Goal: Transaction & Acquisition: Purchase product/service

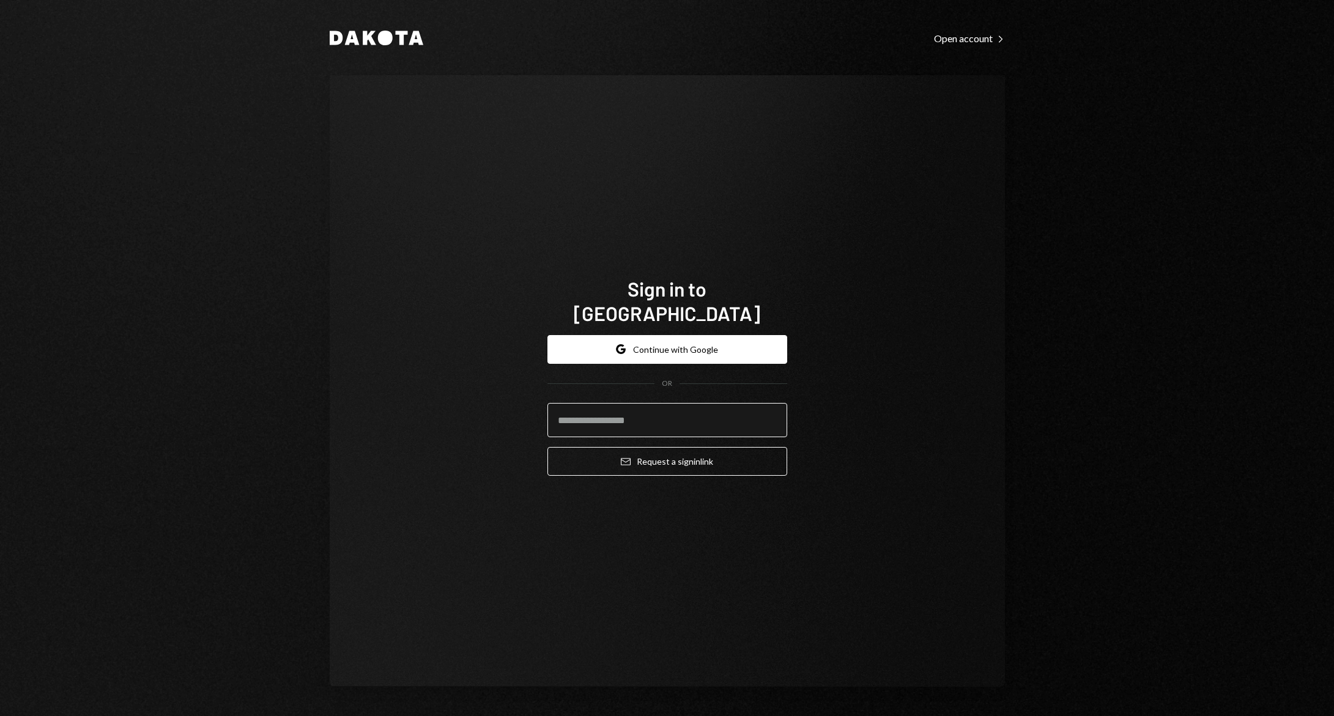
click at [703, 403] on input "email" at bounding box center [667, 420] width 240 height 34
type input "**********"
click at [547, 447] on button "Email Request a sign in link" at bounding box center [667, 461] width 240 height 29
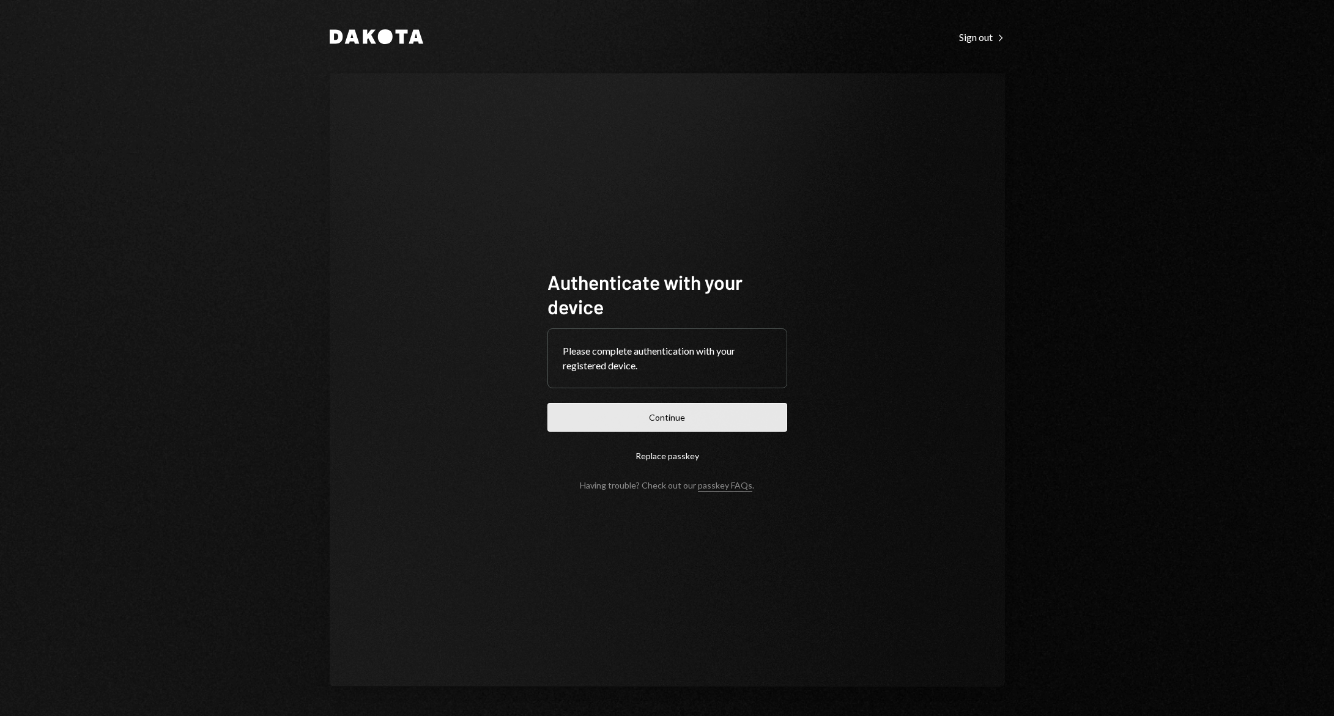
click at [660, 413] on button "Continue" at bounding box center [667, 417] width 240 height 29
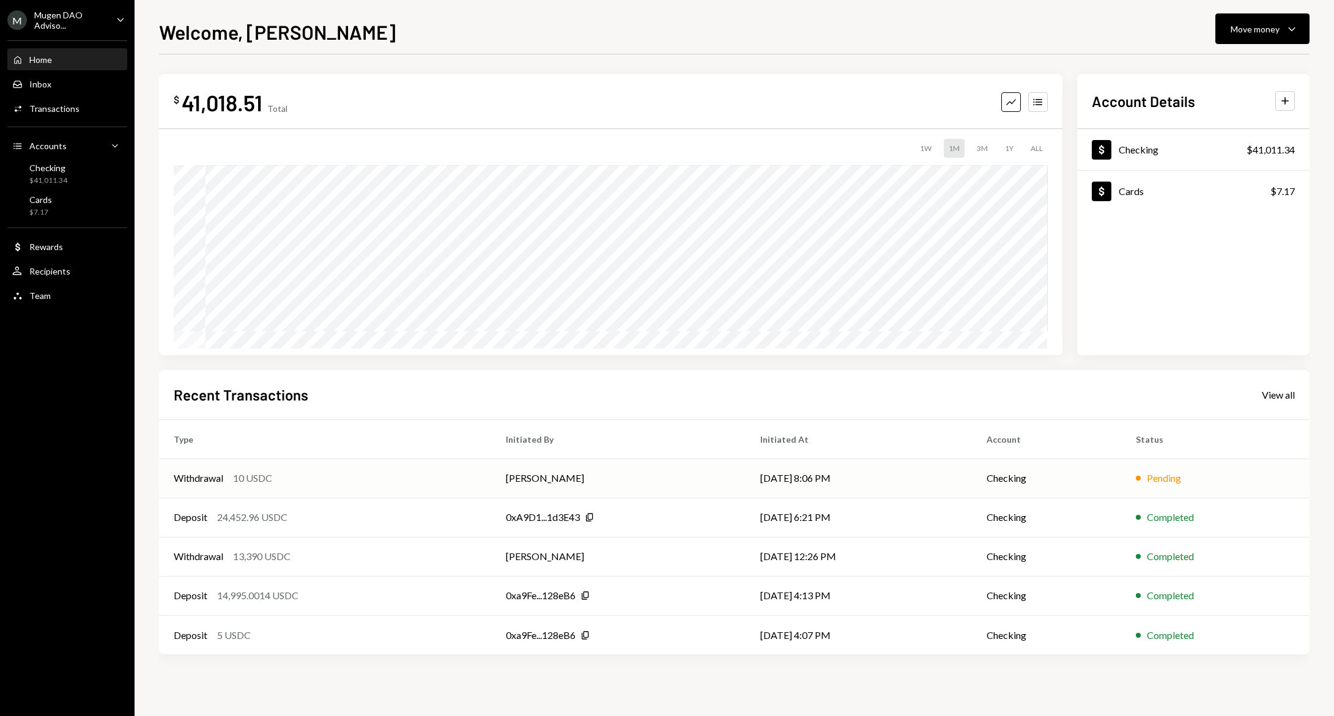
click at [786, 483] on td "[DATE] 8:06 PM" at bounding box center [858, 478] width 227 height 39
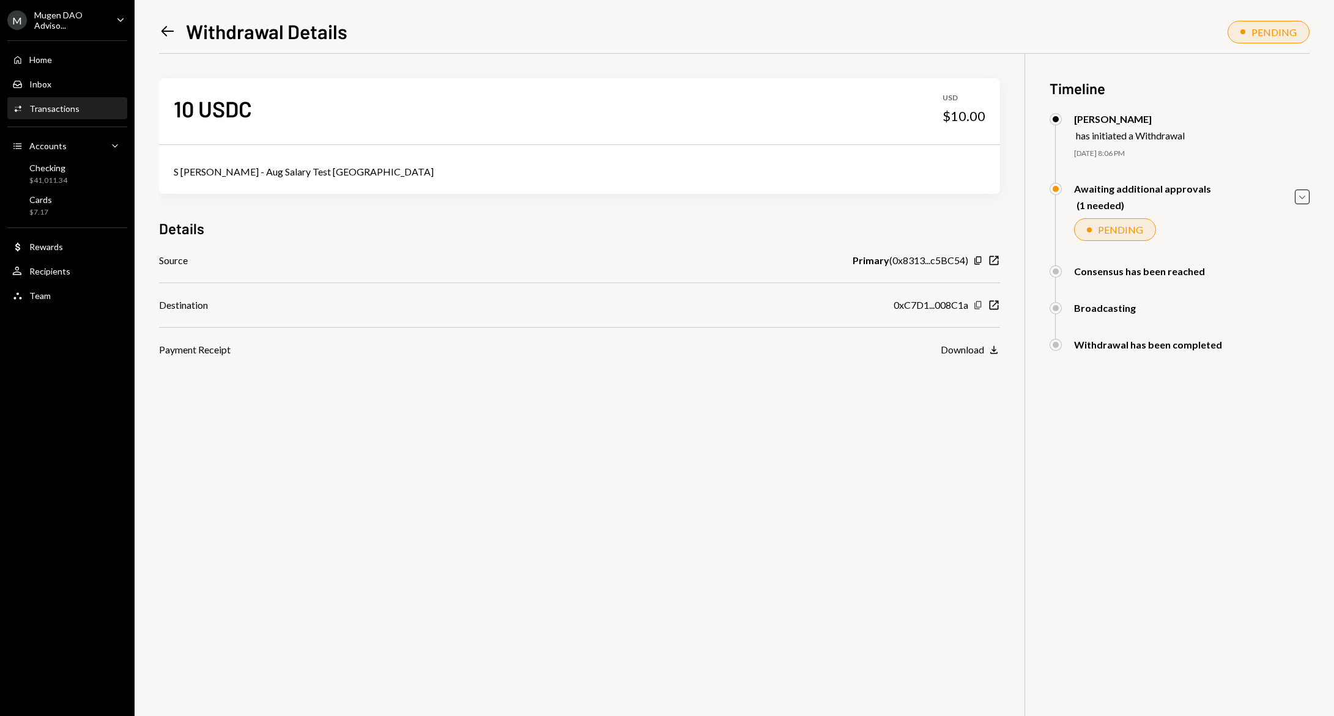
click at [974, 304] on icon "Copy" at bounding box center [978, 305] width 10 height 10
click at [977, 308] on icon "button" at bounding box center [977, 305] width 7 height 8
click at [69, 174] on div "Checking $41,011.34" at bounding box center [67, 174] width 110 height 23
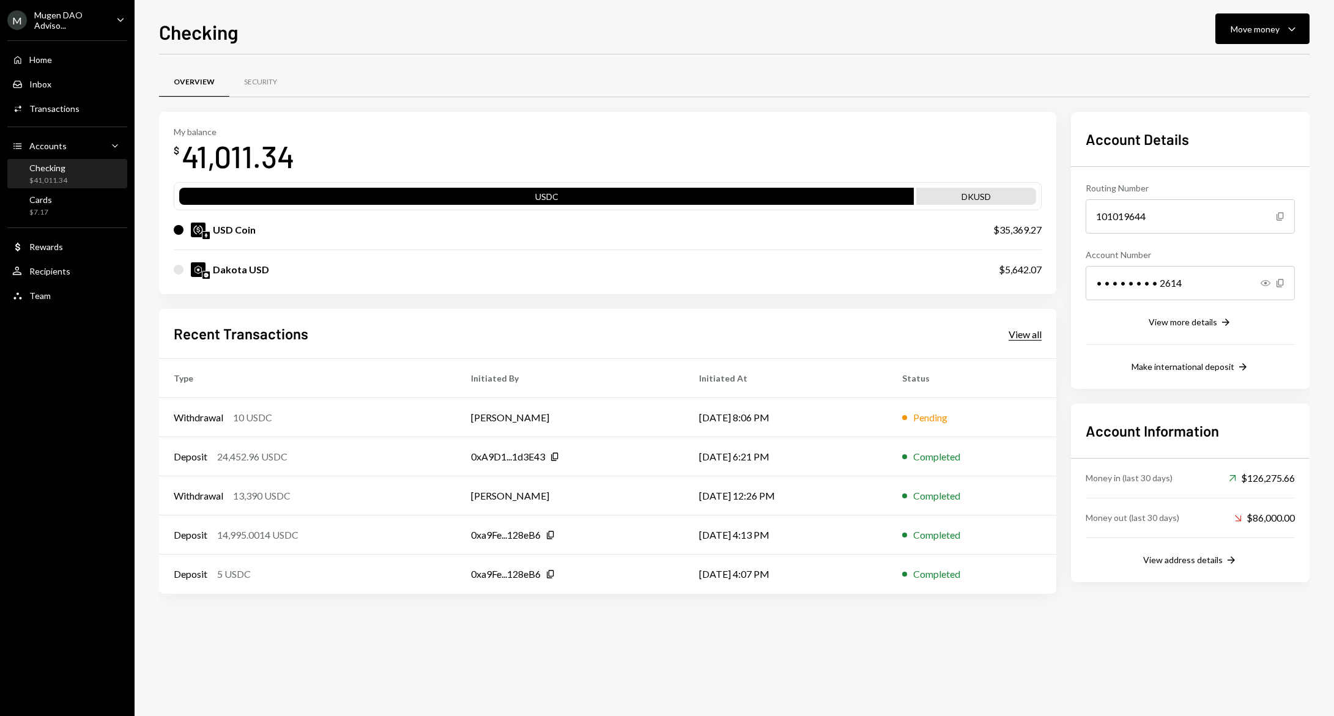
click at [1022, 331] on div "View all" at bounding box center [1024, 334] width 33 height 12
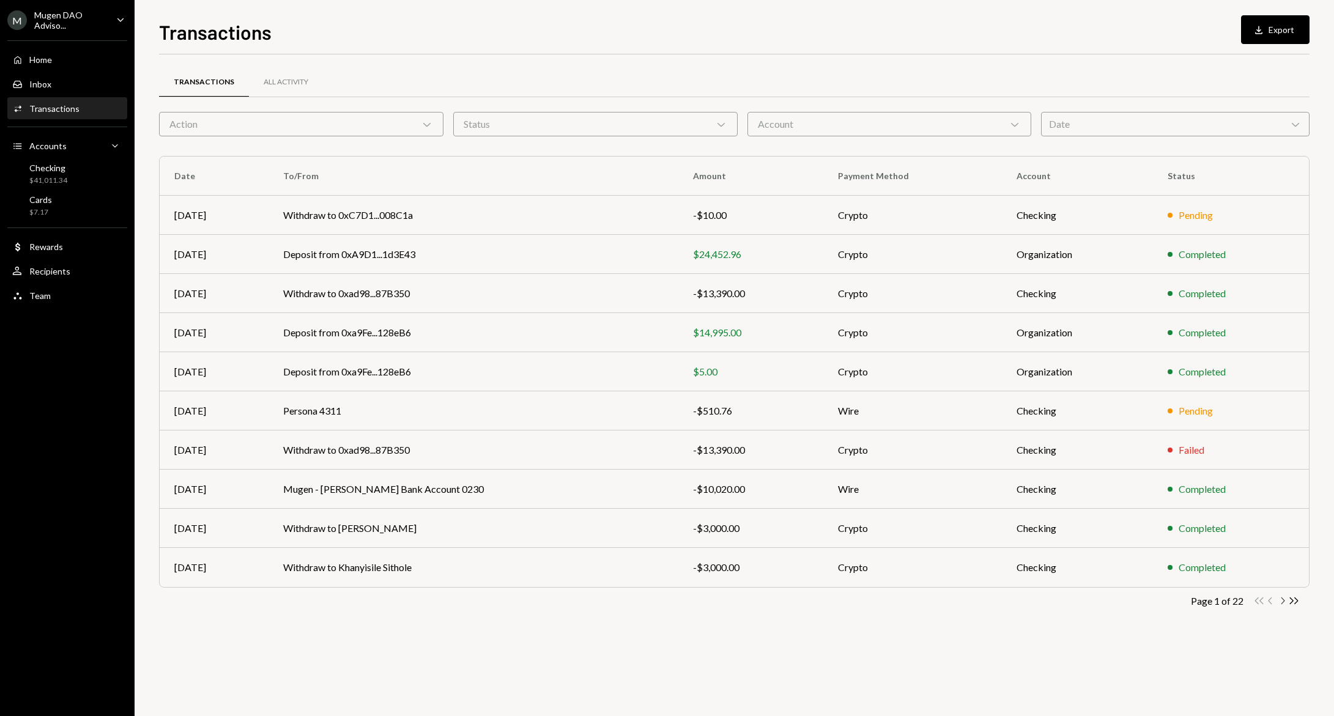
click at [1286, 602] on icon "Chevron Right" at bounding box center [1282, 601] width 12 height 12
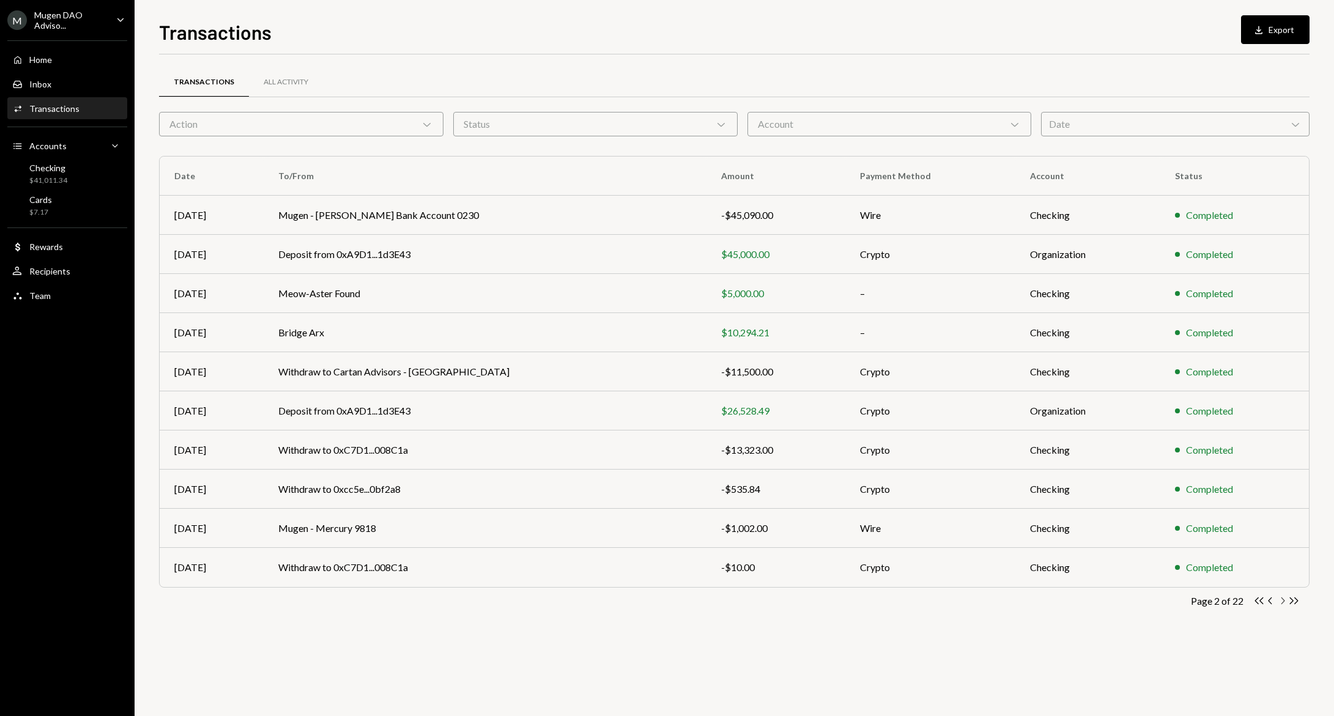
click at [1285, 602] on icon "Chevron Right" at bounding box center [1282, 601] width 12 height 12
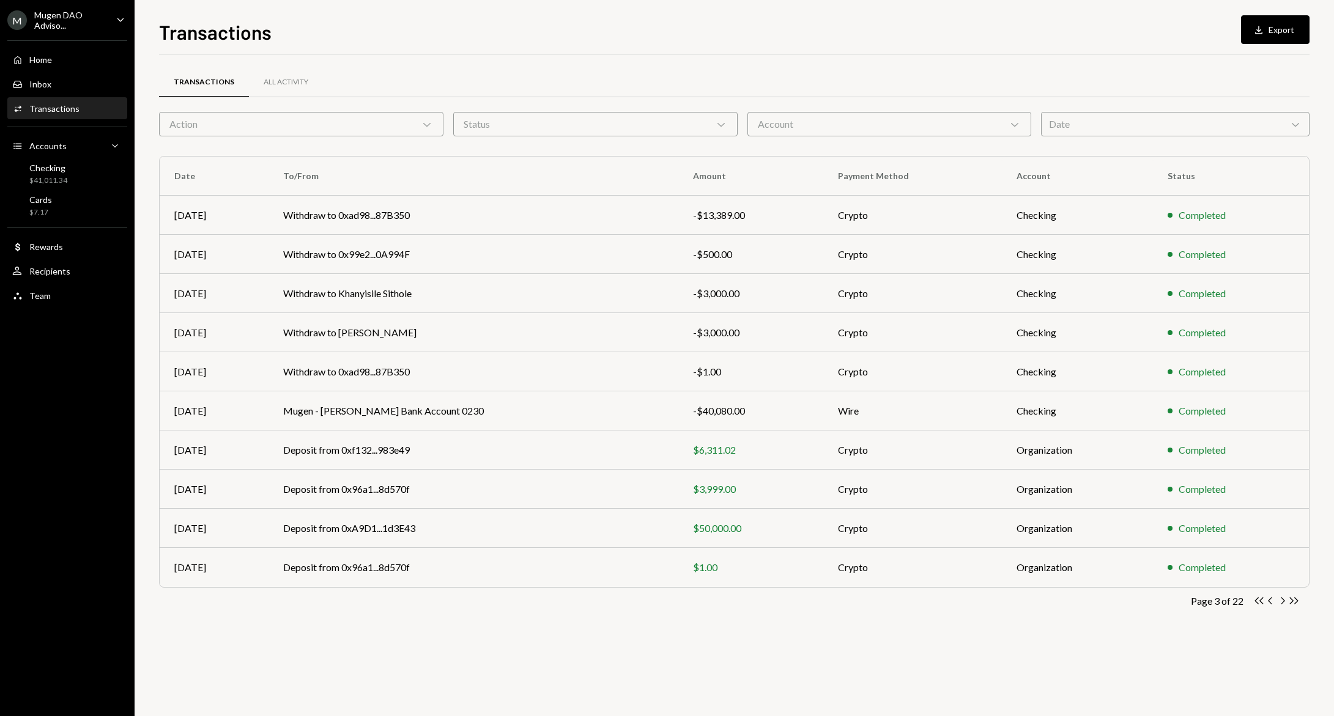
click at [1285, 602] on icon "Chevron Right" at bounding box center [1282, 601] width 12 height 12
click at [1270, 602] on icon "button" at bounding box center [1270, 600] width 4 height 7
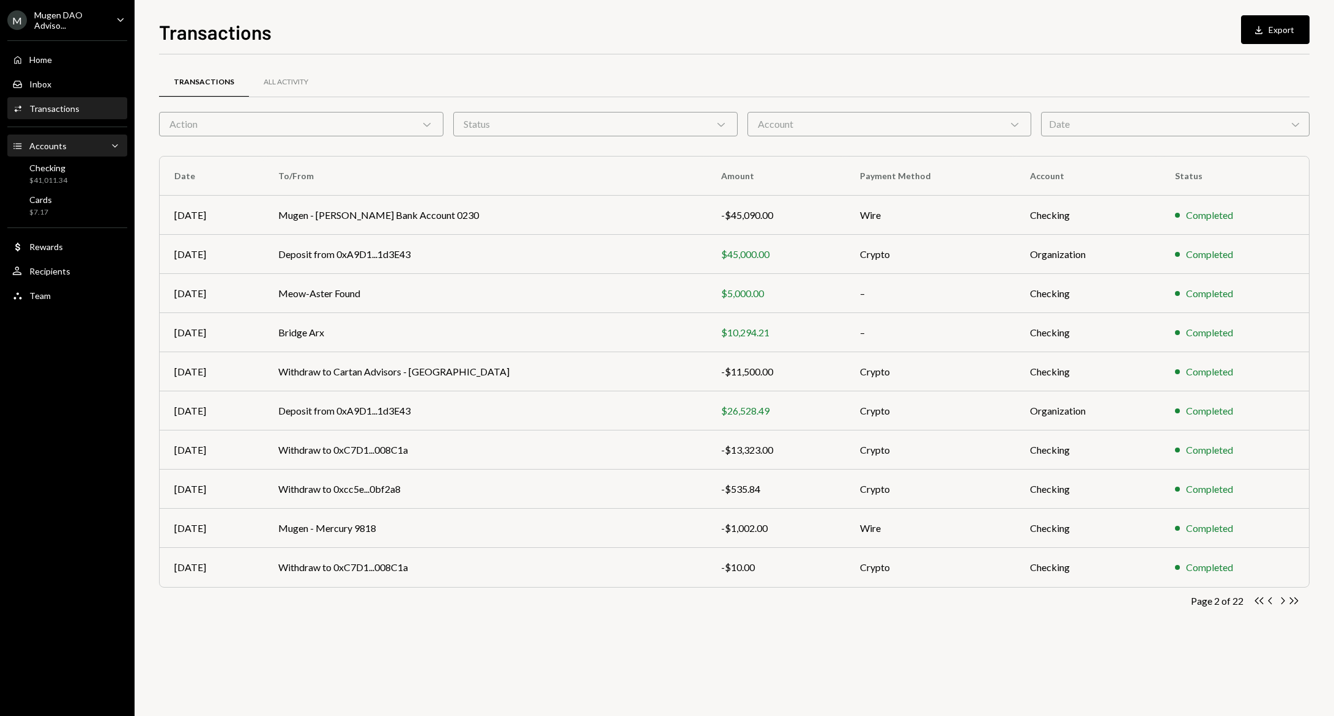
click at [89, 151] on div "Accounts Accounts Caret Down" at bounding box center [67, 145] width 110 height 13
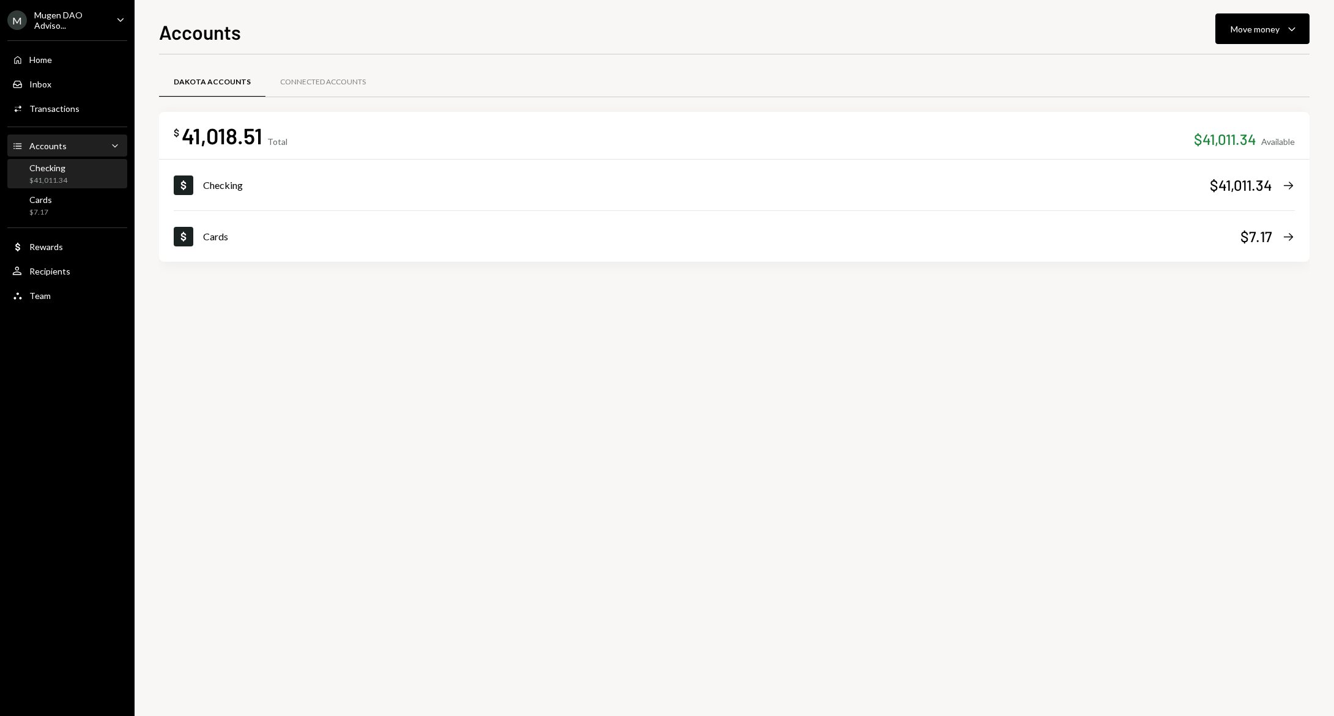
click at [78, 179] on div "Checking $41,011.34" at bounding box center [67, 174] width 110 height 23
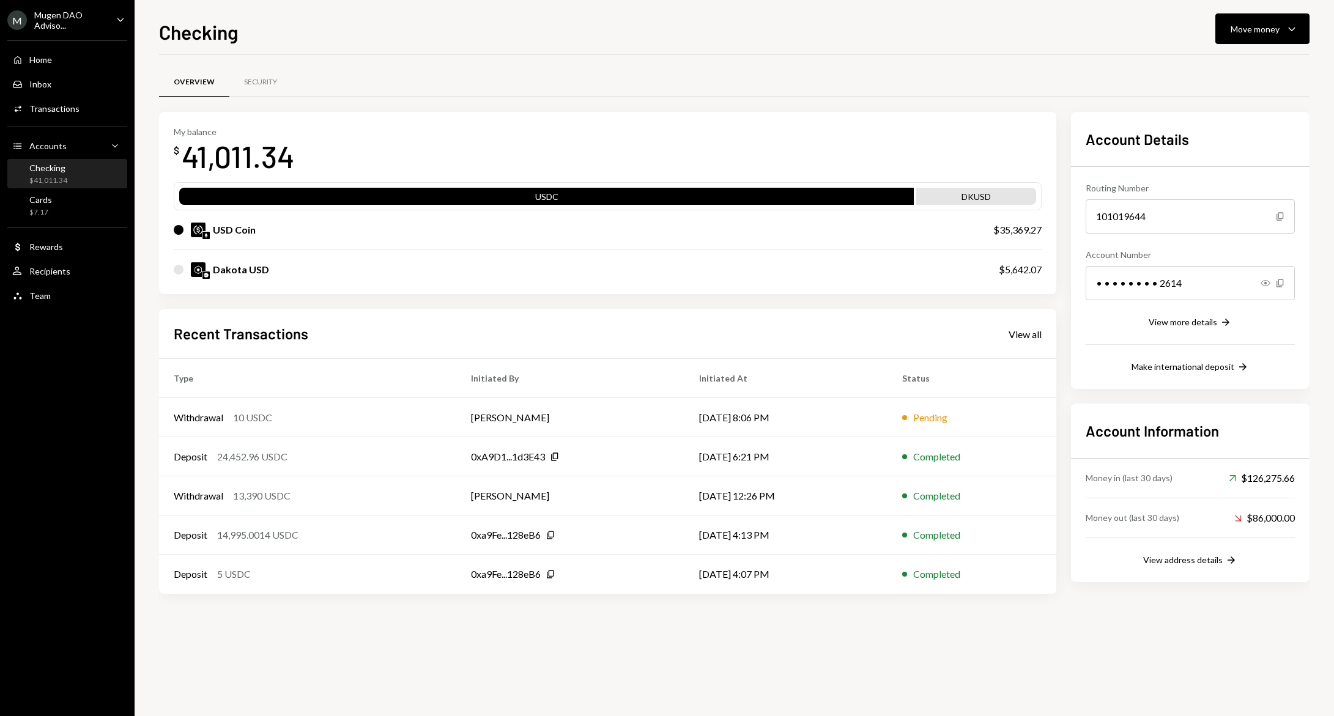
click at [1018, 342] on div "Recent Transactions View all" at bounding box center [608, 333] width 868 height 20
click at [1019, 339] on div "View all" at bounding box center [1024, 334] width 33 height 12
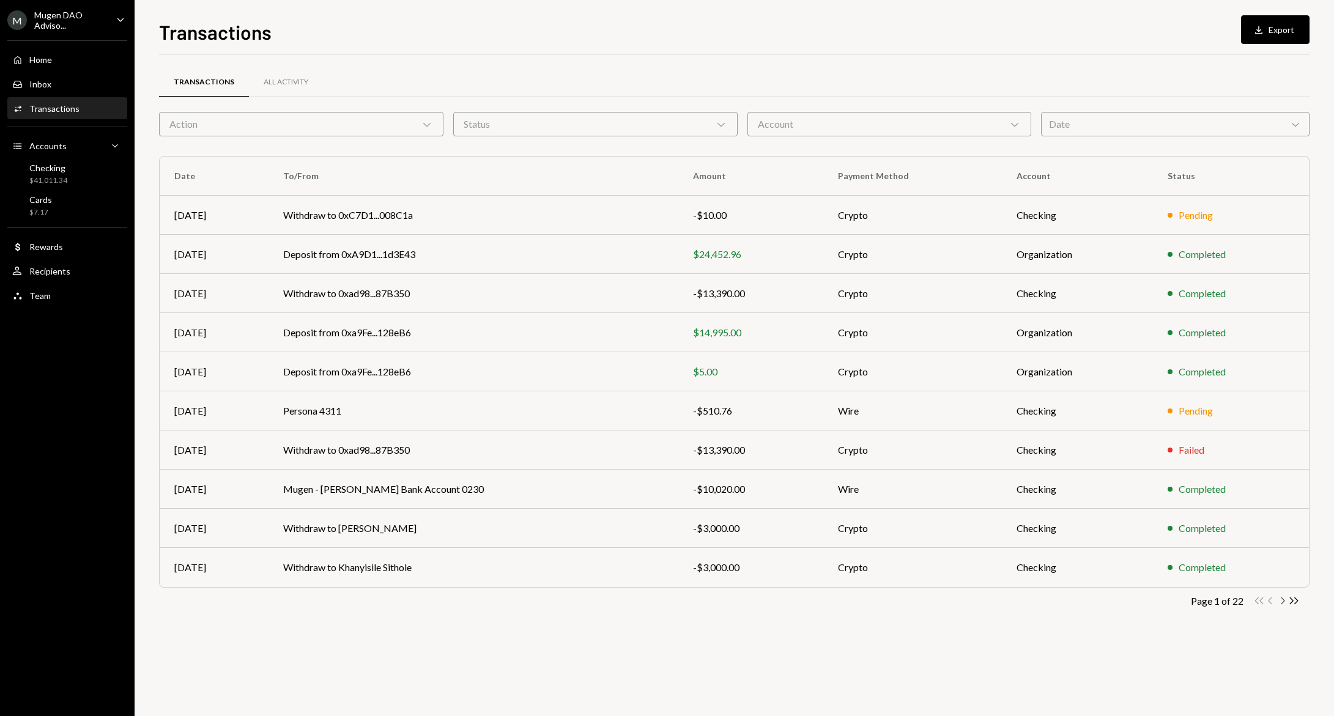
click at [1277, 603] on icon "Chevron Right" at bounding box center [1282, 601] width 12 height 12
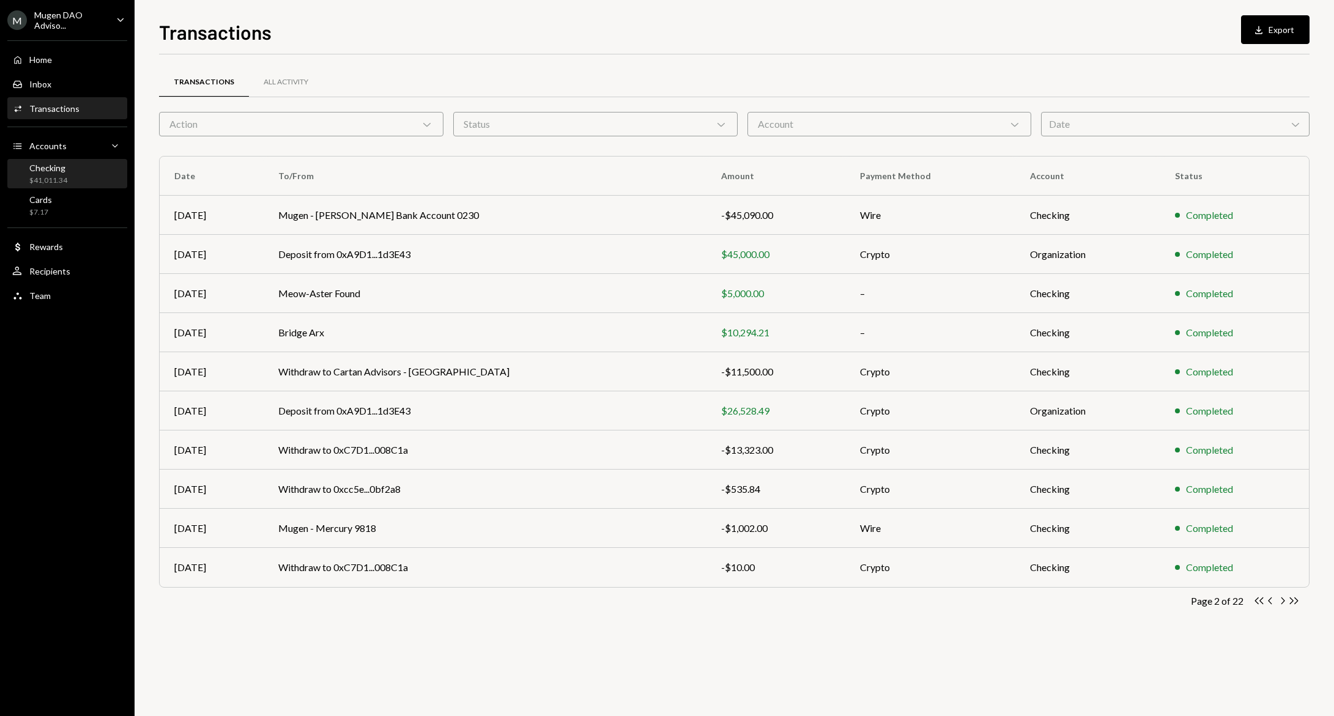
click at [70, 171] on div "Checking $41,011.34" at bounding box center [67, 174] width 110 height 23
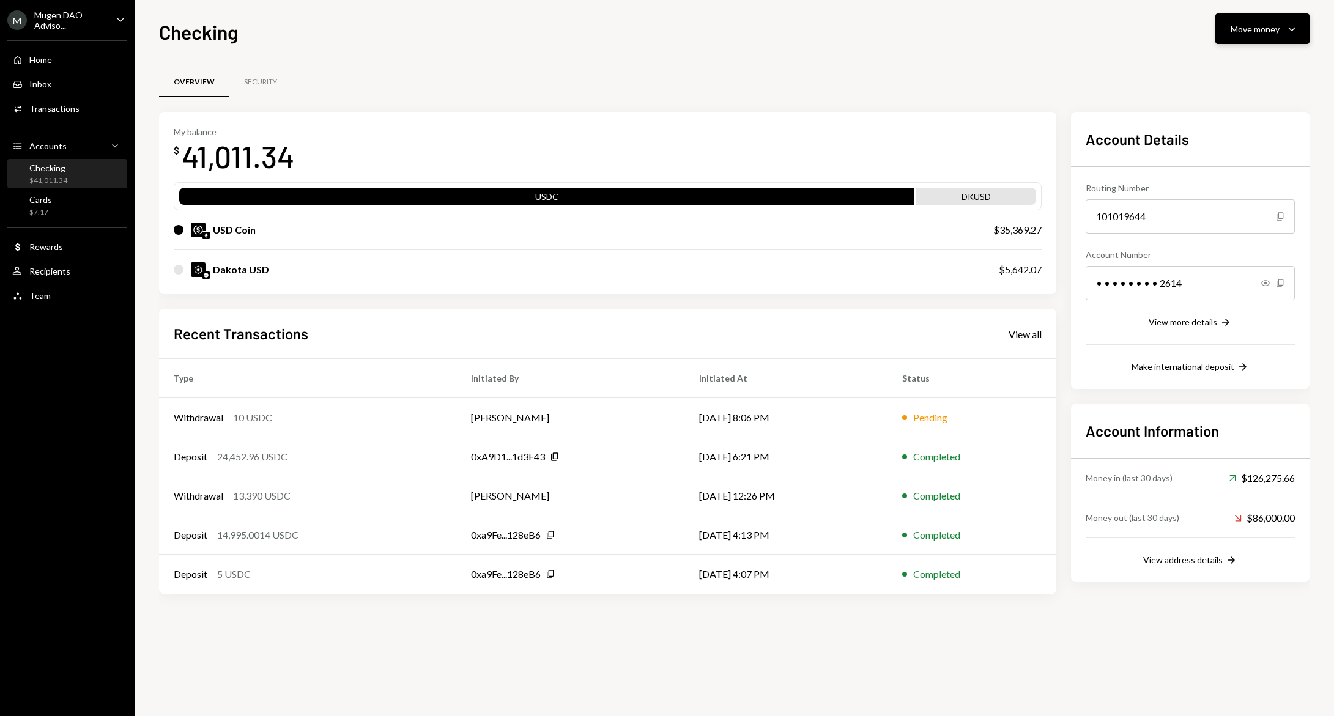
click at [1251, 43] on button "Move money Caret Down" at bounding box center [1262, 28] width 94 height 31
click at [1240, 73] on div "Withdraw Send" at bounding box center [1243, 66] width 122 height 28
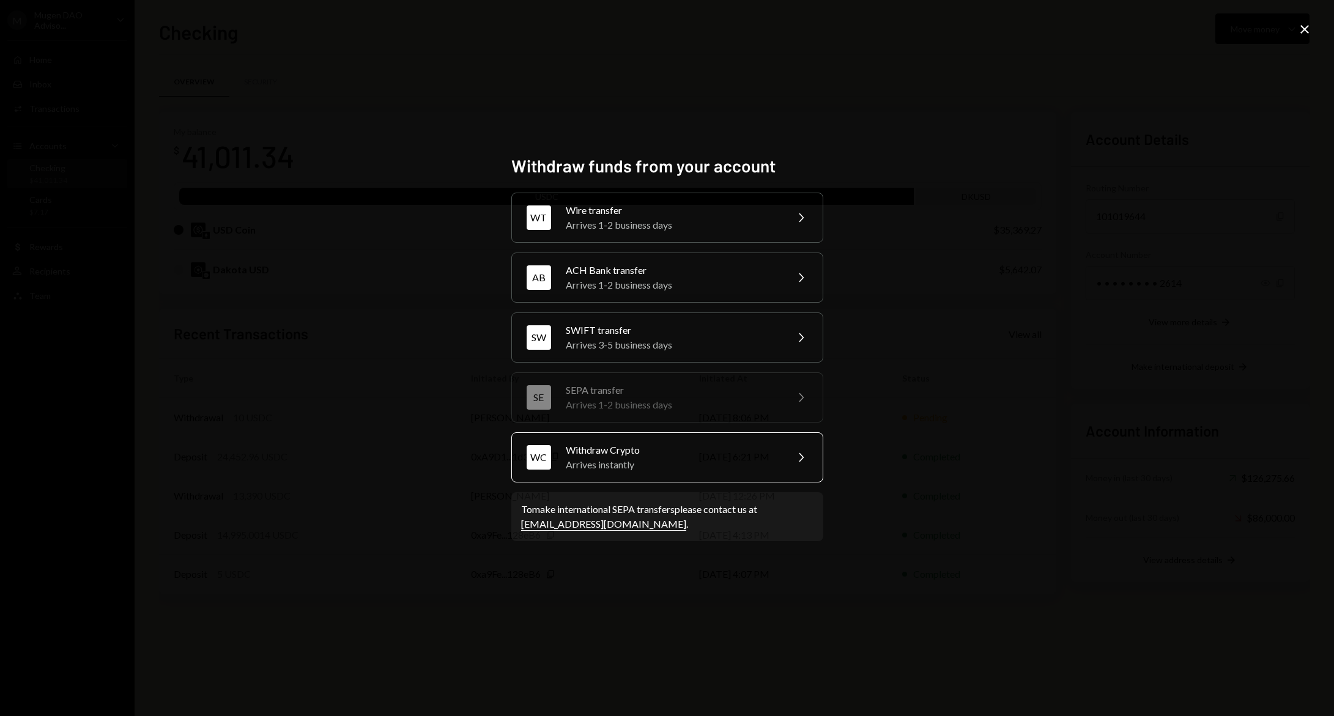
click at [668, 445] on div "Withdraw Crypto" at bounding box center [672, 450] width 213 height 15
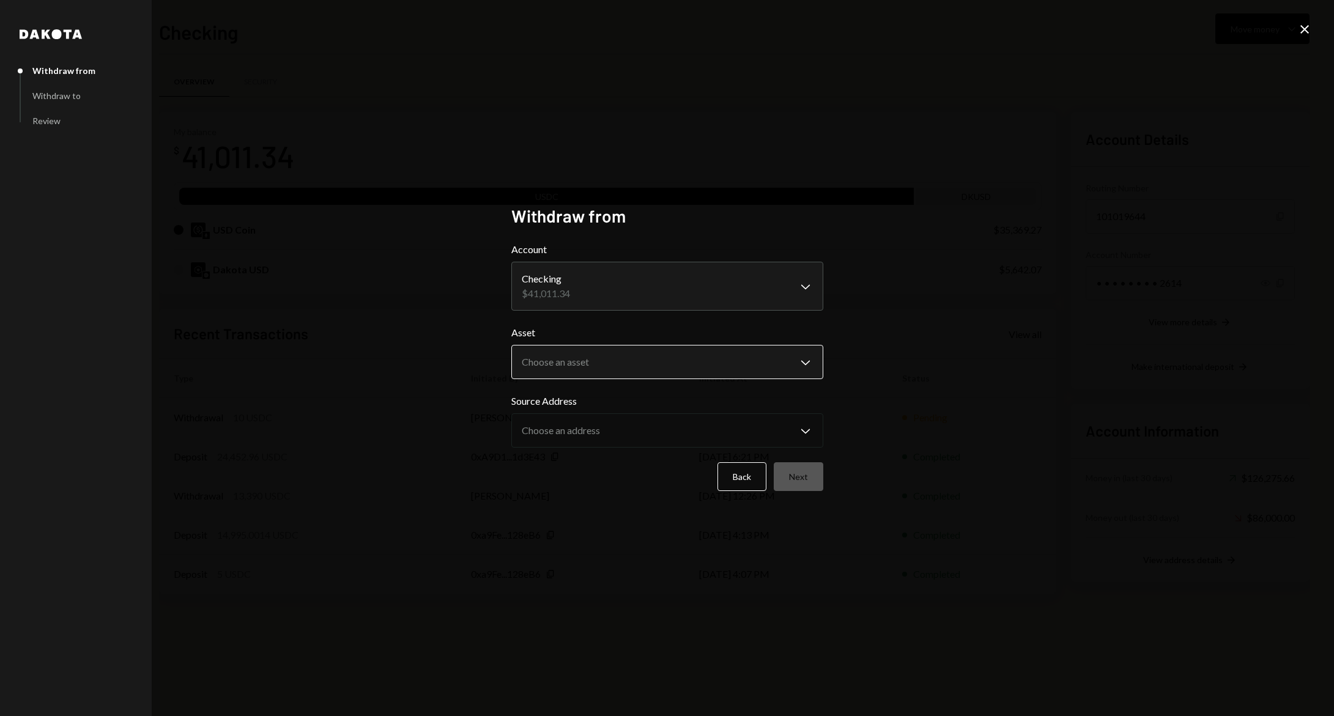
click at [632, 374] on body "M Mugen DAO Adviso... Caret Down Home Home Inbox Inbox Activities Transactions …" at bounding box center [667, 358] width 1334 height 716
select select "****"
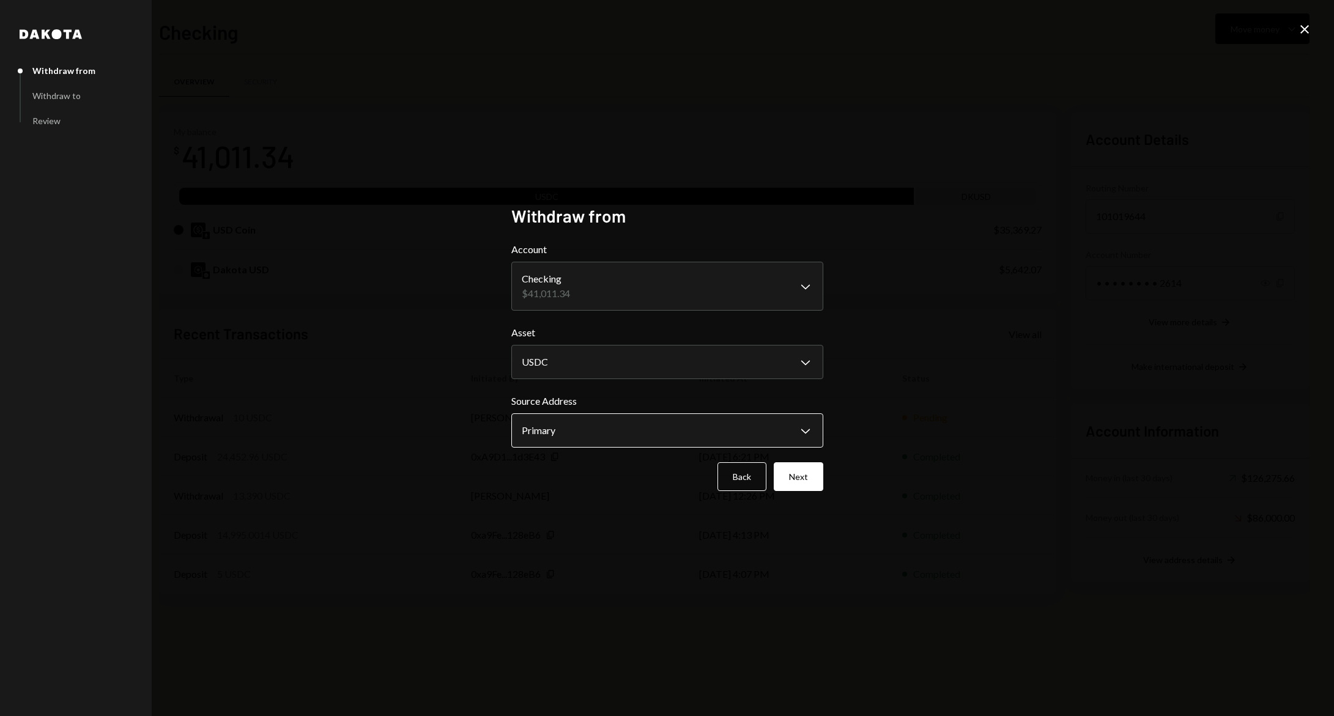
click at [624, 433] on body "M Mugen DAO Adviso... Caret Down Home Home Inbox Inbox Activities Transactions …" at bounding box center [667, 358] width 1334 height 716
click at [774, 478] on div "Back Next" at bounding box center [667, 476] width 312 height 29
click at [786, 479] on button "Next" at bounding box center [799, 476] width 50 height 29
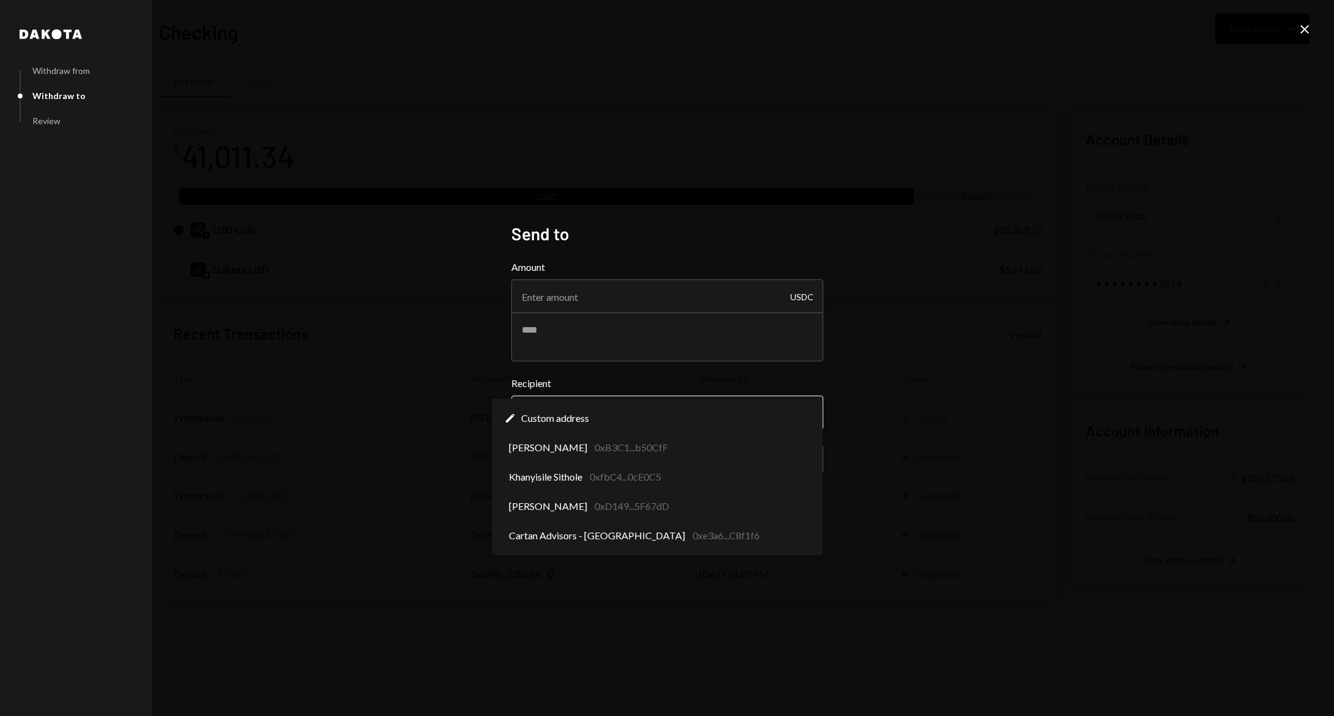
click at [632, 401] on body "M Mugen DAO Adviso... Caret Down Home Home Inbox Inbox Activities Transactions …" at bounding box center [667, 358] width 1334 height 716
select select "**********"
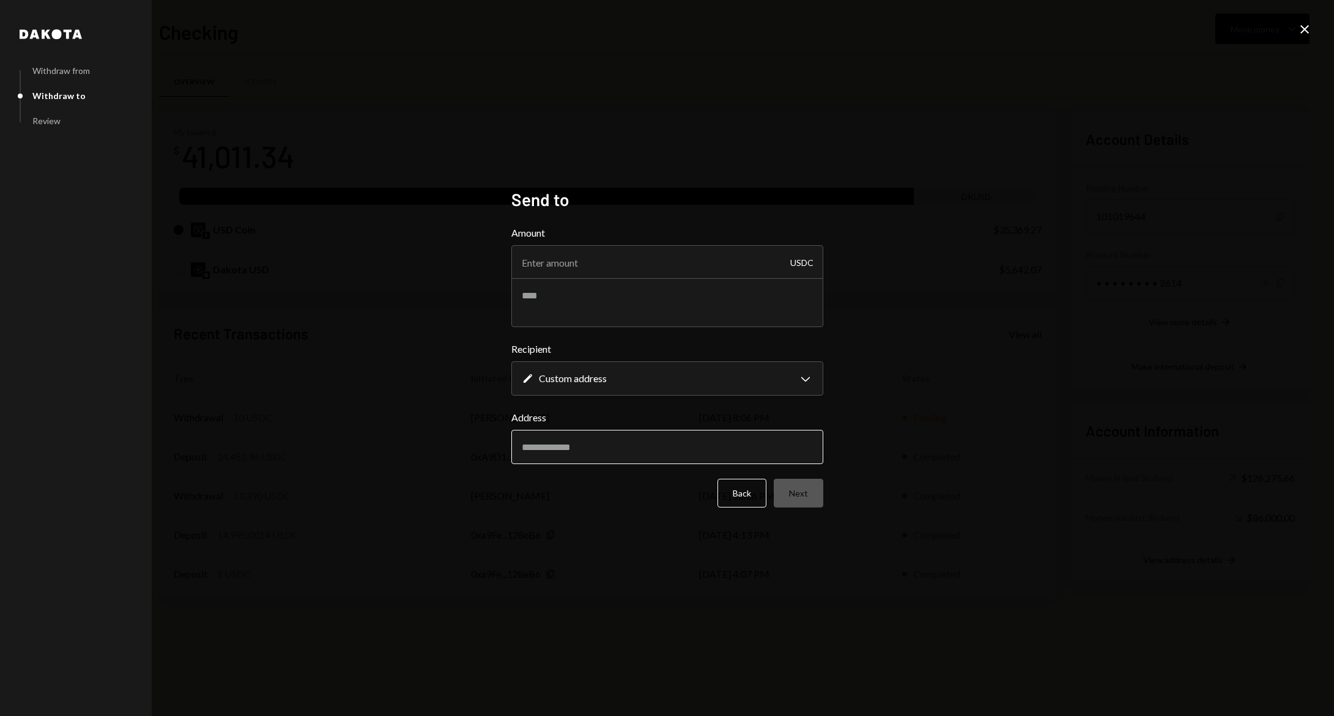
click at [617, 440] on input "Address" at bounding box center [667, 447] width 312 height 34
paste input "**********"
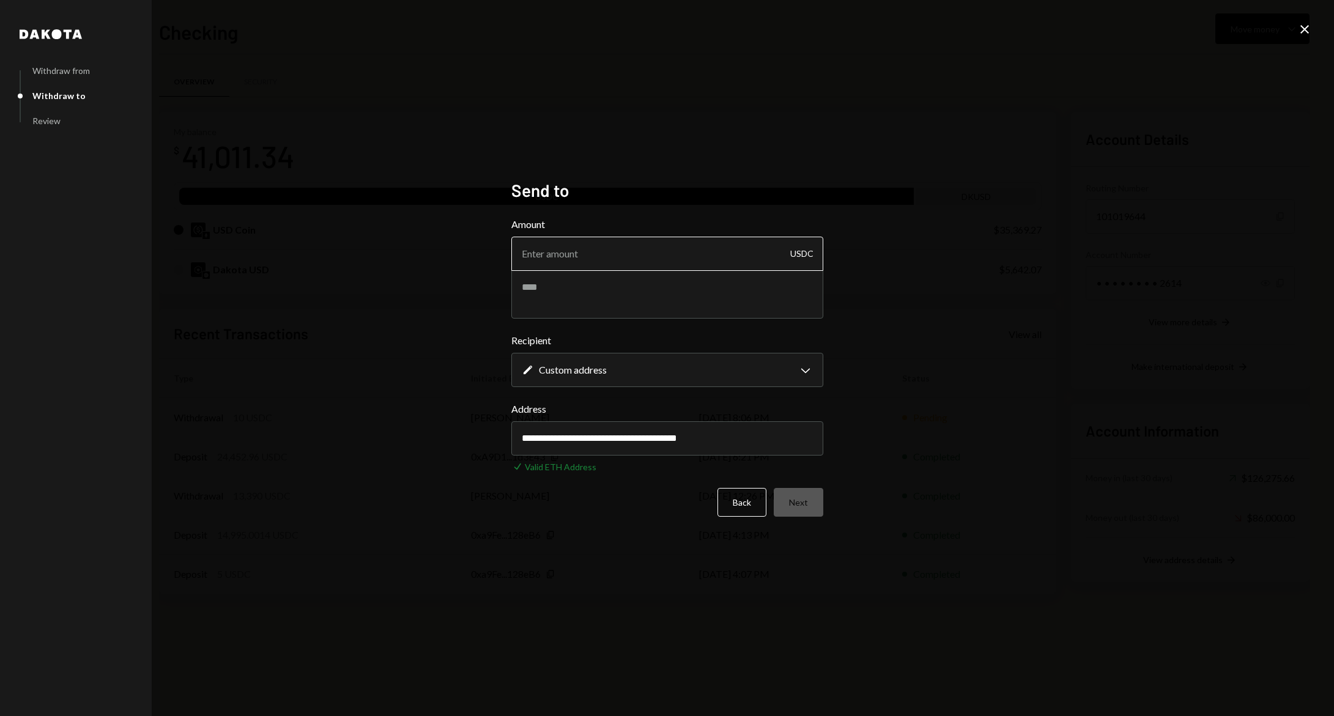
type input "**********"
click at [652, 265] on input "Amount" at bounding box center [667, 254] width 312 height 34
type input "13323"
click at [585, 299] on textarea at bounding box center [667, 294] width 312 height 49
type textarea "**********"
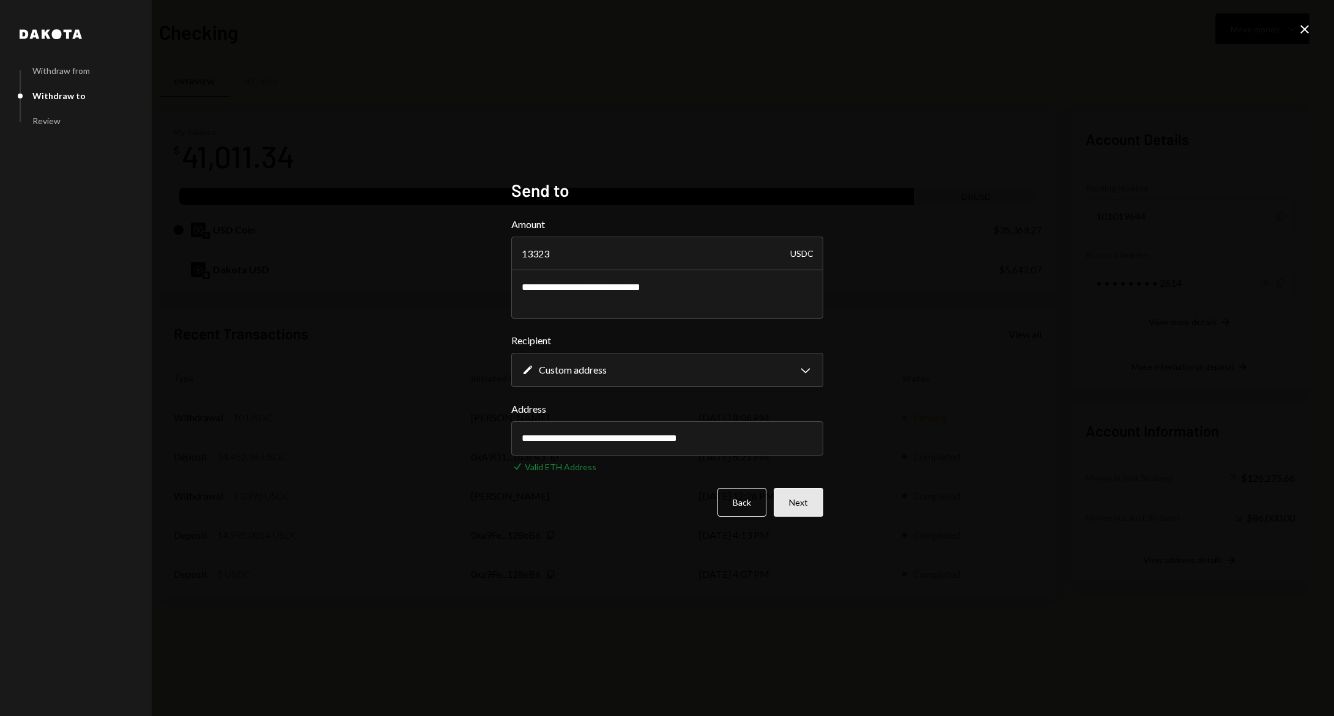
click at [790, 508] on button "Next" at bounding box center [799, 502] width 50 height 29
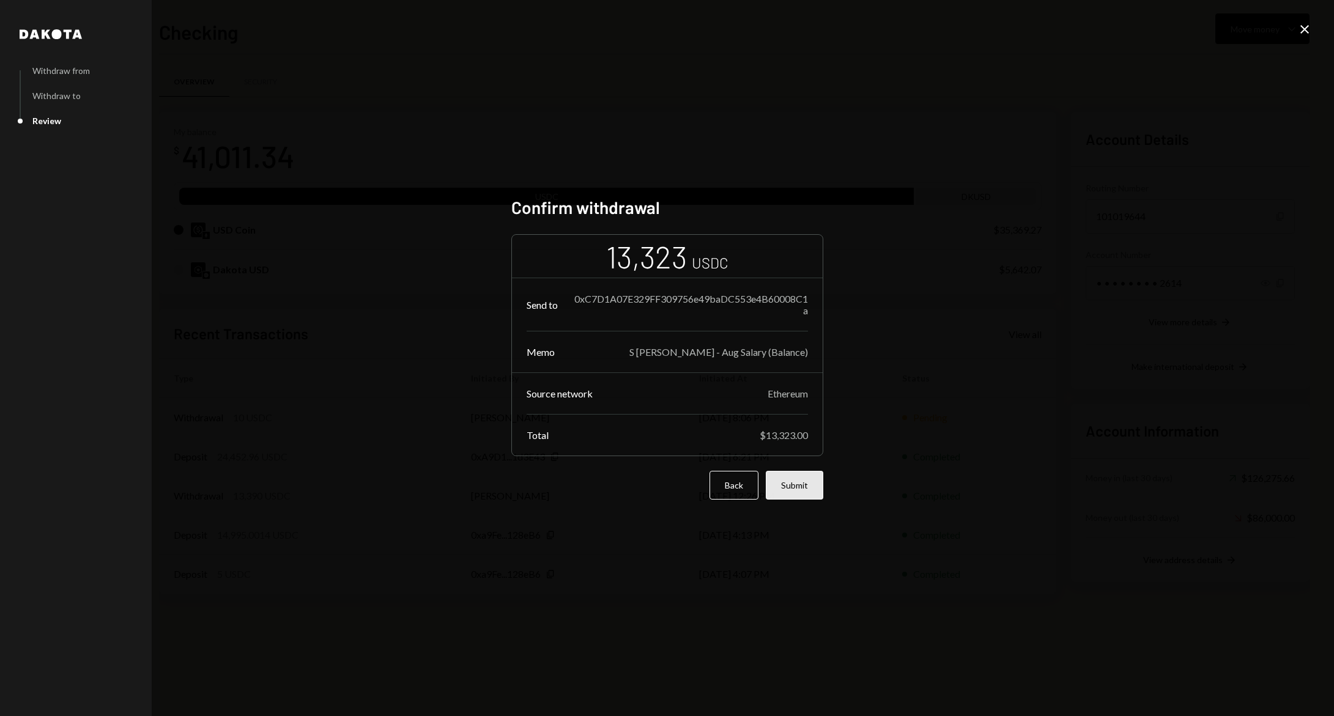
click at [798, 493] on button "Submit" at bounding box center [794, 485] width 57 height 29
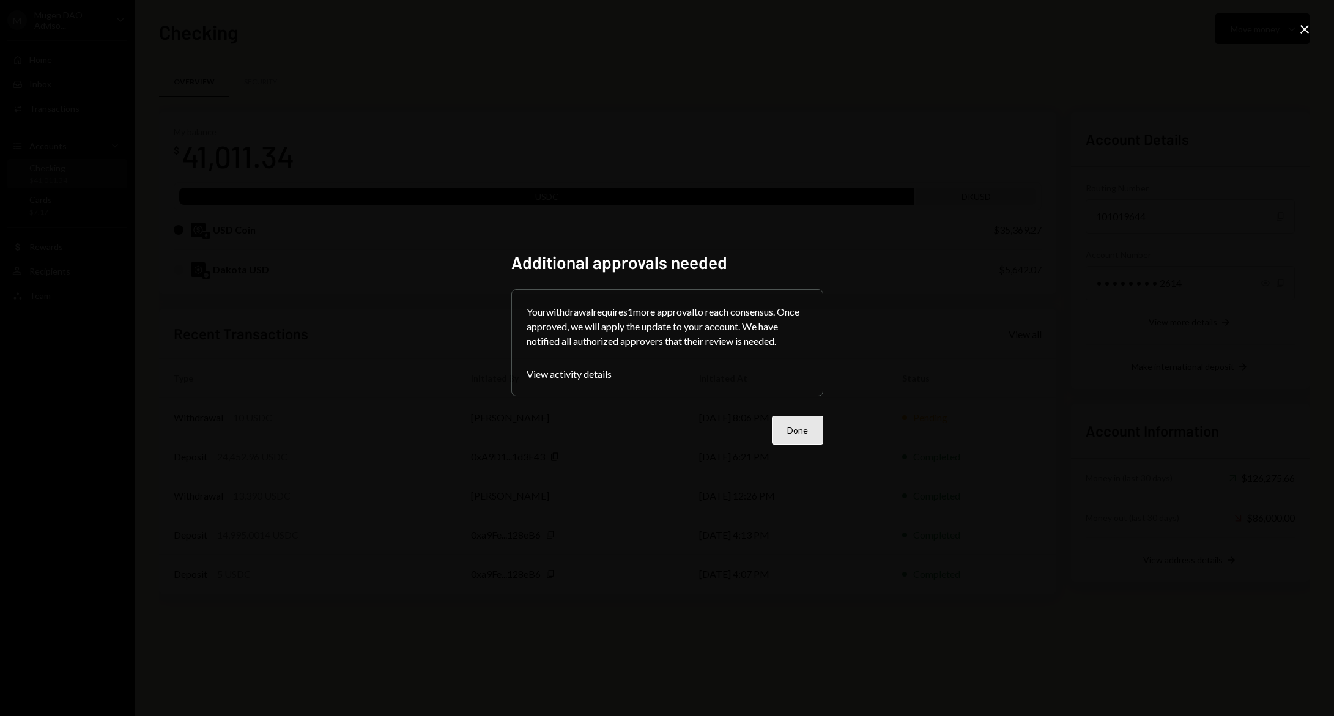
click at [808, 418] on button "Done" at bounding box center [797, 430] width 51 height 29
